Goal: Information Seeking & Learning: Learn about a topic

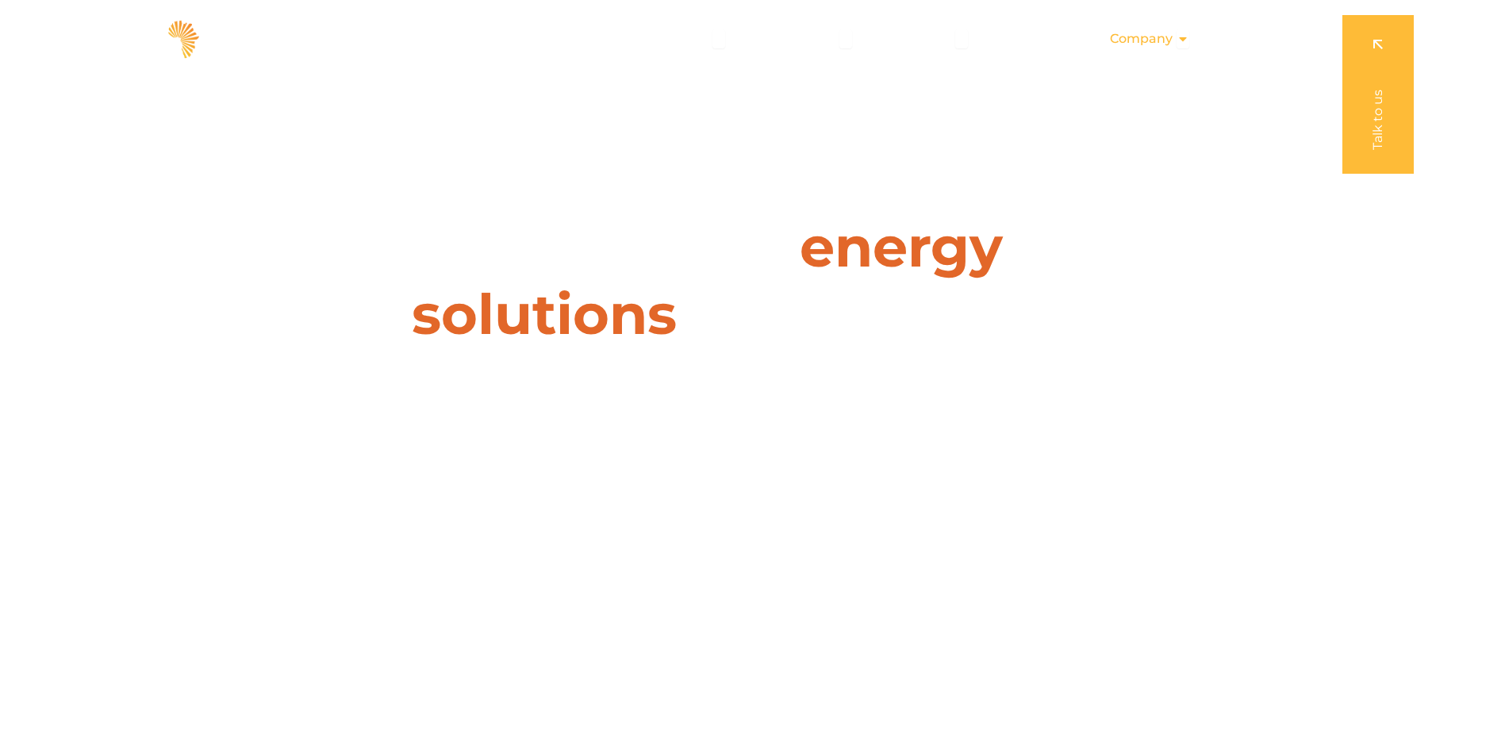
click at [1178, 35] on icon "Menu" at bounding box center [1183, 39] width 13 height 13
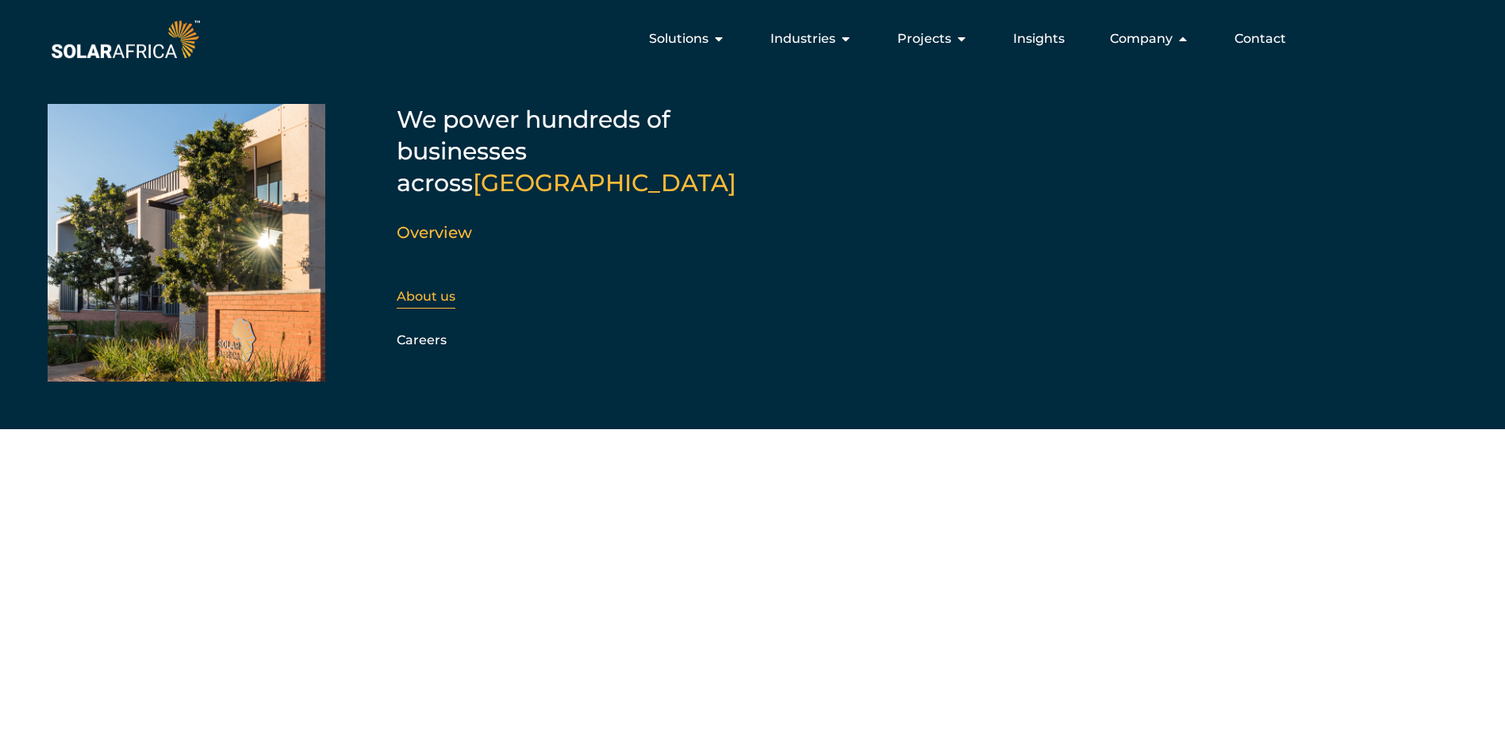
click at [414, 289] on link "About us" at bounding box center [426, 296] width 59 height 15
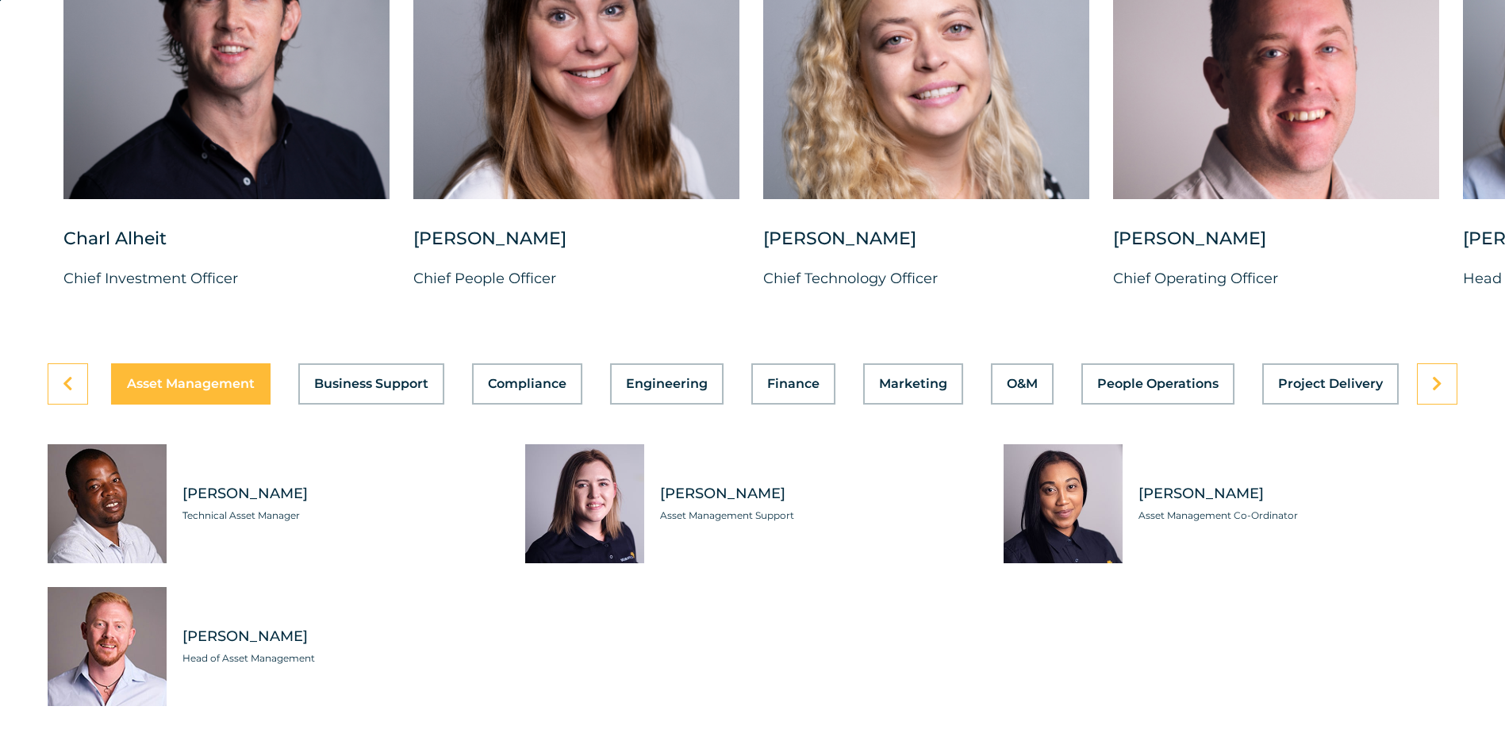
scroll to position [4251, 0]
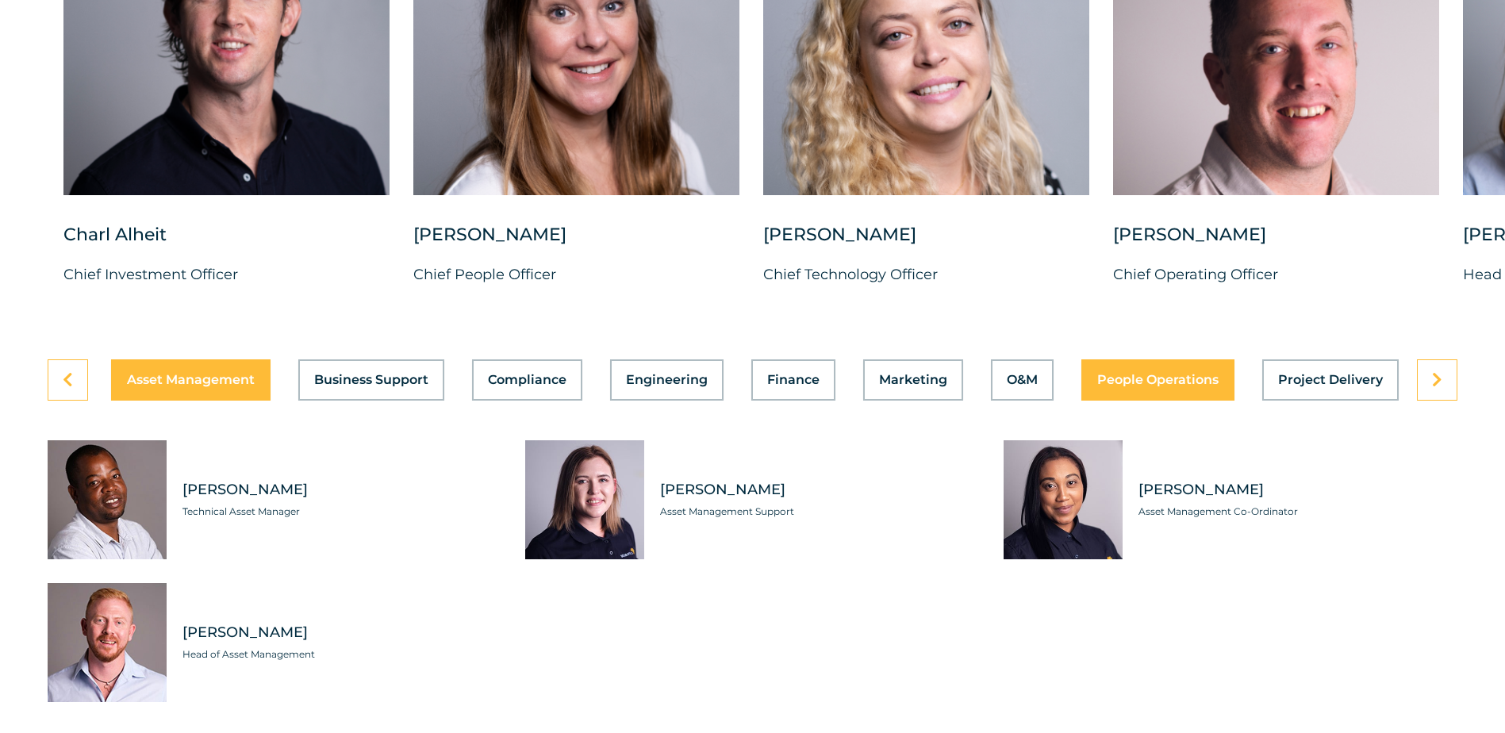
click at [1158, 386] on span "People Operations" at bounding box center [1158, 380] width 121 height 13
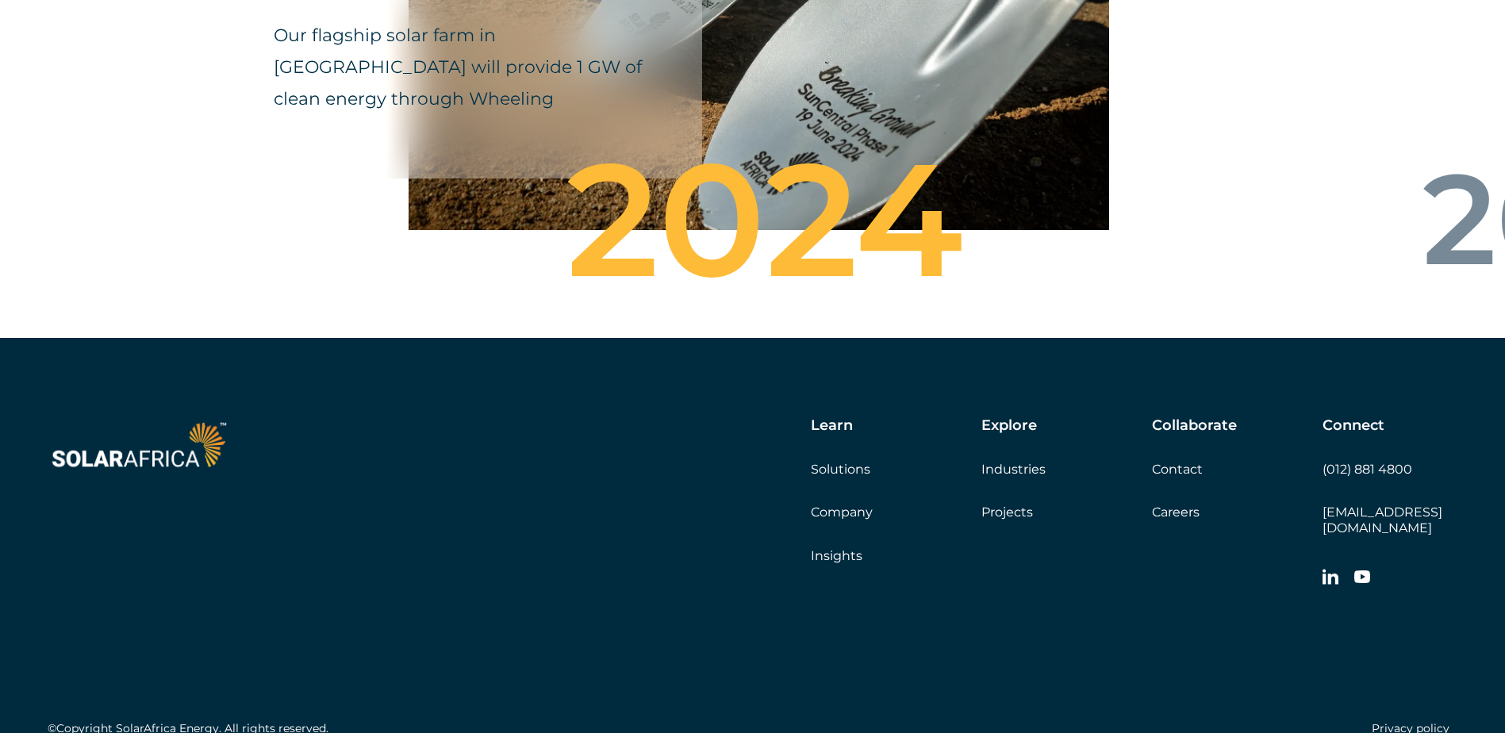
scroll to position [5603, 0]
